Goal: Task Accomplishment & Management: Use online tool/utility

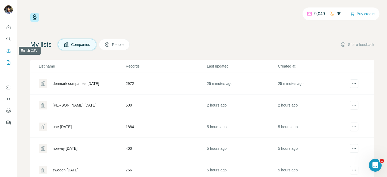
click at [8, 51] on icon "Enrich CSV" at bounding box center [8, 50] width 5 height 5
click at [9, 48] on icon "Enrich CSV" at bounding box center [8, 50] width 5 height 5
click at [6, 49] on icon "Enrich CSV" at bounding box center [8, 50] width 5 height 5
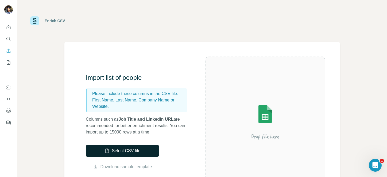
click at [145, 148] on button "Select CSV file" at bounding box center [122, 151] width 73 height 12
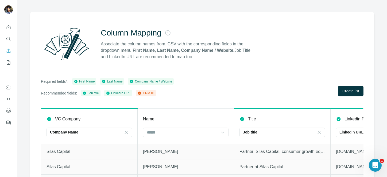
scroll to position [31, 0]
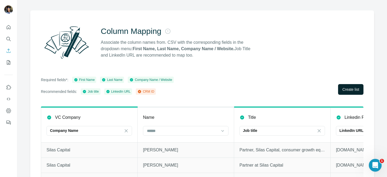
click at [349, 88] on span "Create list" at bounding box center [351, 89] width 17 height 5
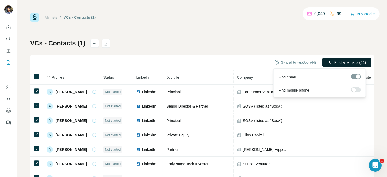
click at [354, 60] on span "Find all emails (44)" at bounding box center [351, 62] width 32 height 5
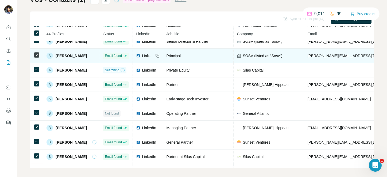
scroll to position [47, 0]
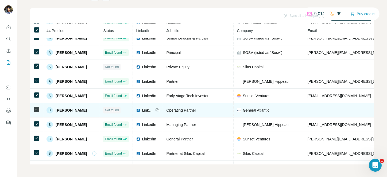
click at [143, 109] on span "LinkedIn" at bounding box center [148, 110] width 12 height 5
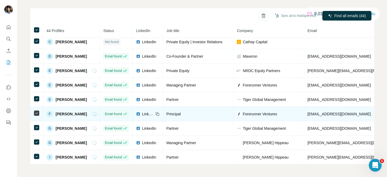
scroll to position [0, 0]
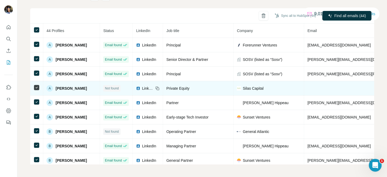
click at [142, 88] on div "LinkedIn" at bounding box center [145, 88] width 18 height 5
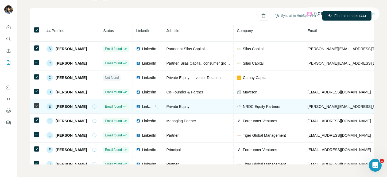
scroll to position [126, 0]
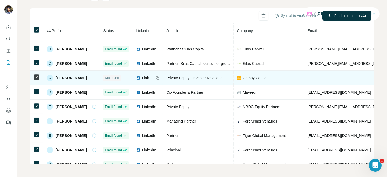
click at [149, 78] on span "LinkedIn" at bounding box center [148, 77] width 12 height 5
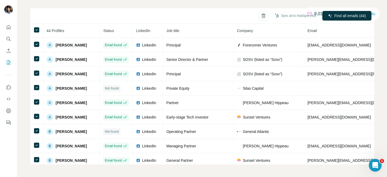
scroll to position [0, 0]
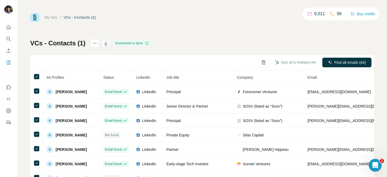
click at [107, 43] on icon "button" at bounding box center [105, 43] width 5 height 5
